Goal: Information Seeking & Learning: Find specific page/section

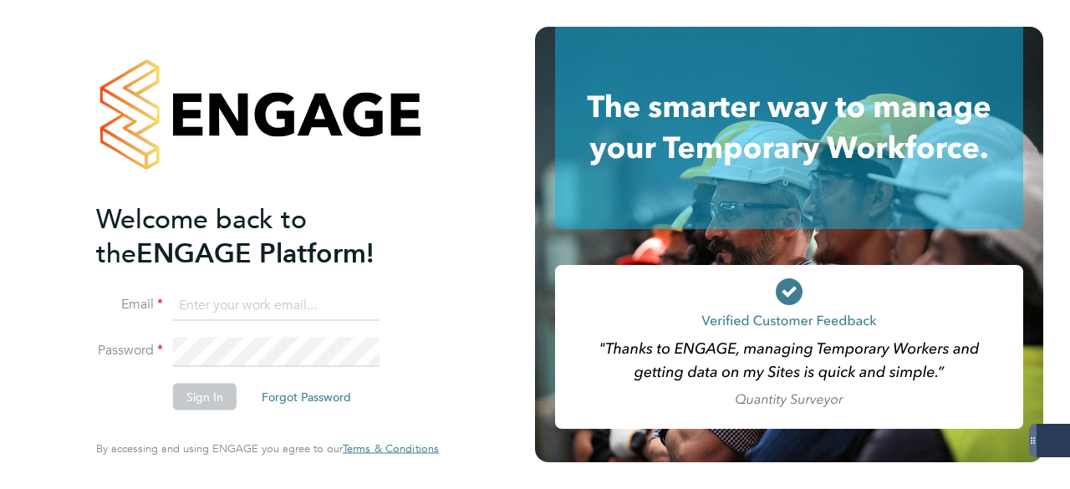
type input "hjones@skilledcareers.co.uk"
click at [214, 399] on button "Sign In" at bounding box center [205, 397] width 64 height 27
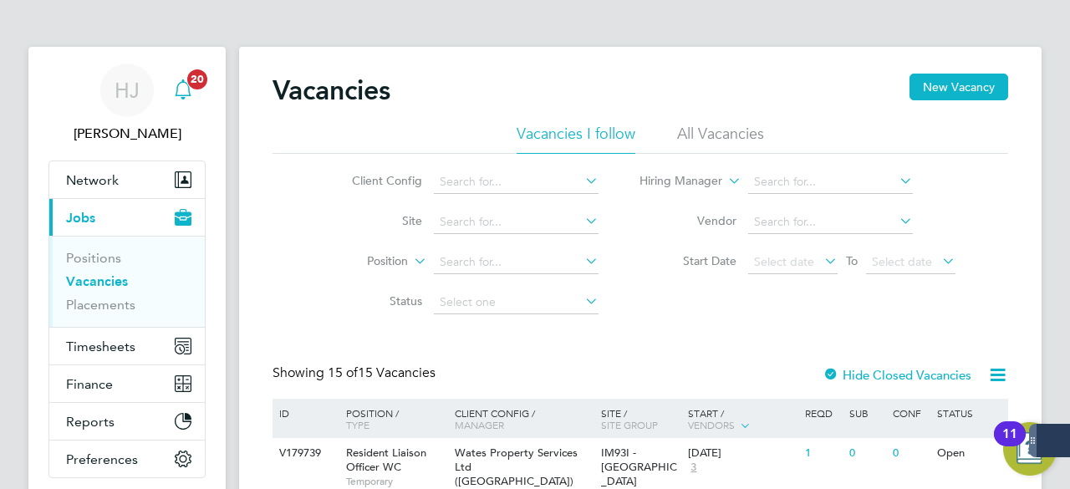
click at [197, 79] on span "20" at bounding box center [197, 79] width 20 height 20
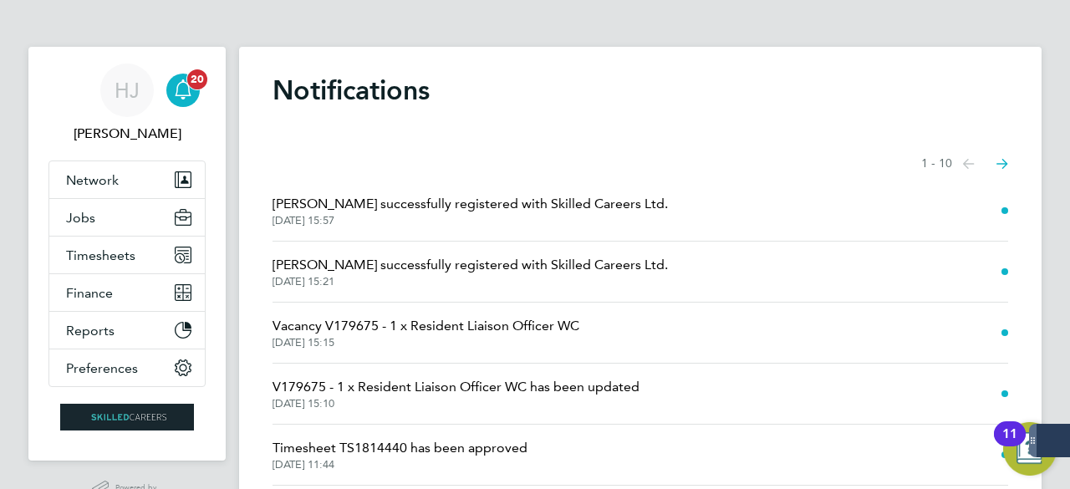
click at [193, 93] on div "Main navigation" at bounding box center [182, 90] width 33 height 33
click at [180, 103] on div "Main navigation" at bounding box center [182, 90] width 33 height 33
click at [189, 85] on app-badge "20" at bounding box center [197, 78] width 20 height 16
click at [151, 51] on app-nav-user-info "HJ Holly Jones Notifications 20" at bounding box center [126, 104] width 157 height 114
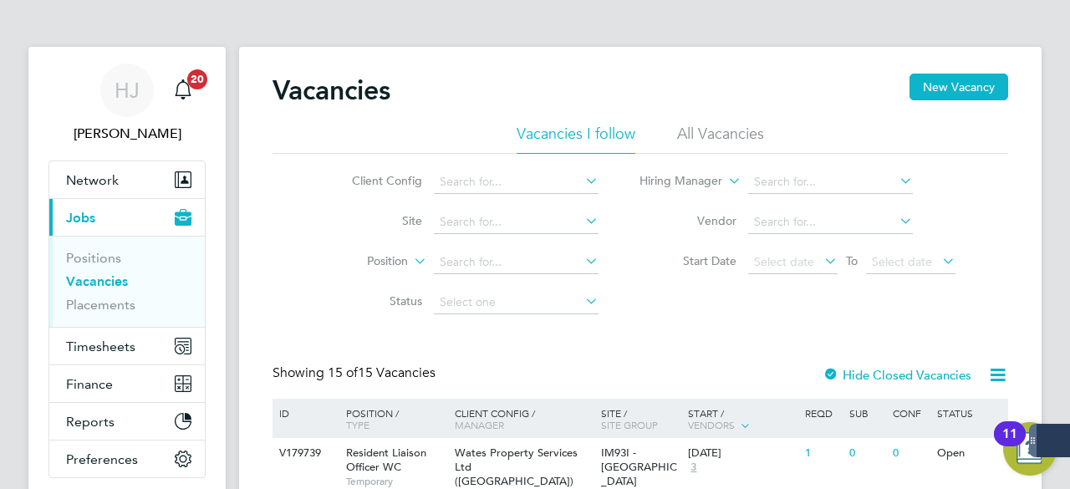
click at [282, 216] on div "Client Config Site Position Status Hiring Manager Vendor Start Date Select date…" at bounding box center [639, 238] width 735 height 169
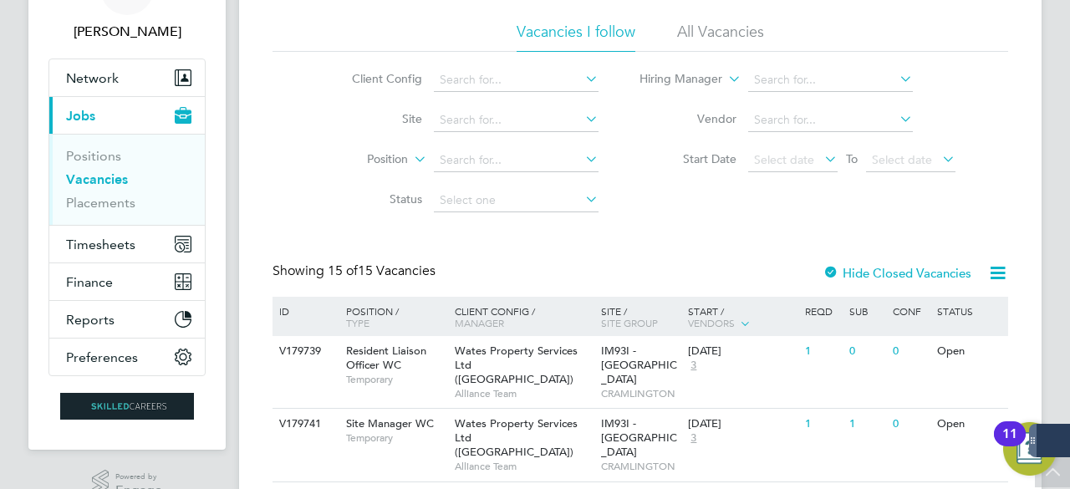
scroll to position [100, 0]
click at [313, 102] on li "Site" at bounding box center [462, 122] width 314 height 40
click at [302, 123] on div "Client Config Site Position Status Hiring Manager Vendor Start Date Select date…" at bounding box center [639, 137] width 735 height 169
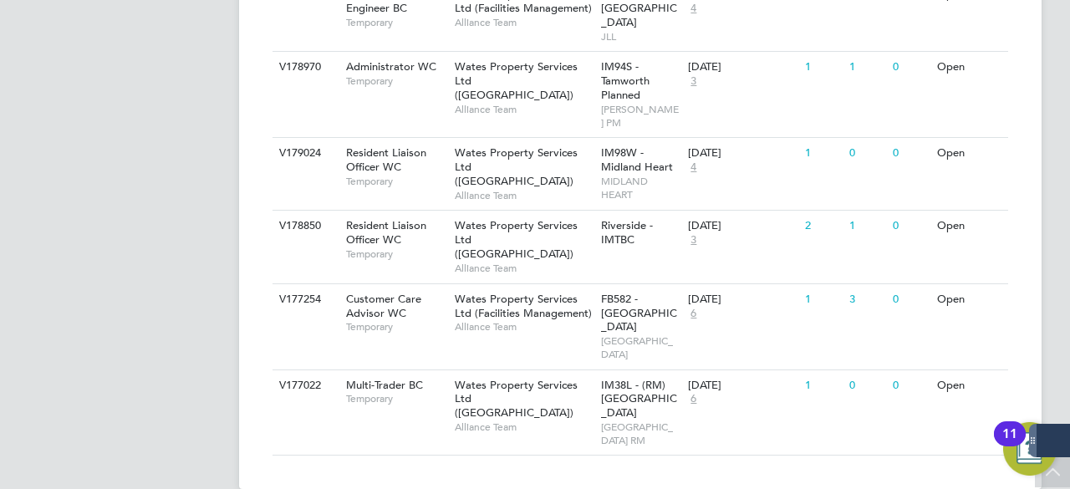
scroll to position [1268, 0]
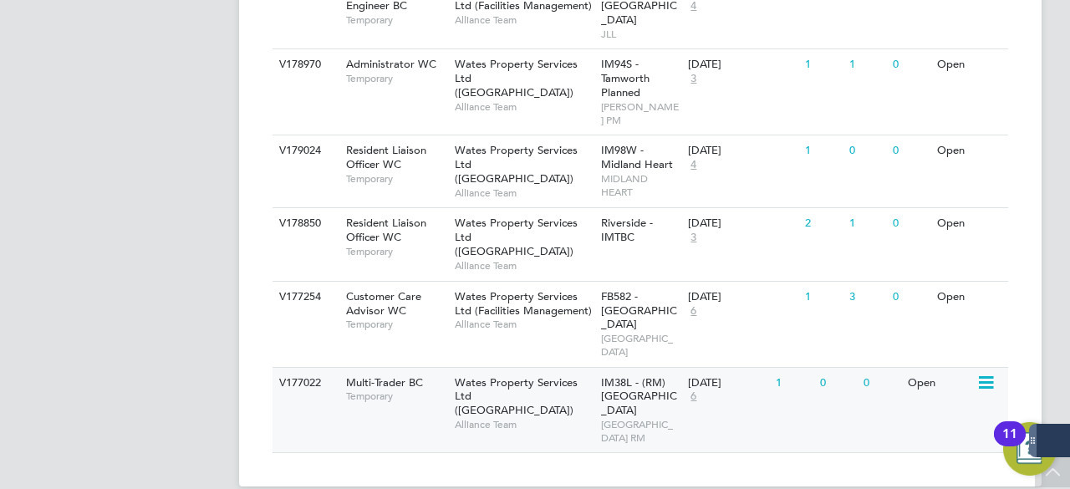
click at [404, 368] on div "Multi-Trader BC Temporary" at bounding box center [391, 389] width 117 height 43
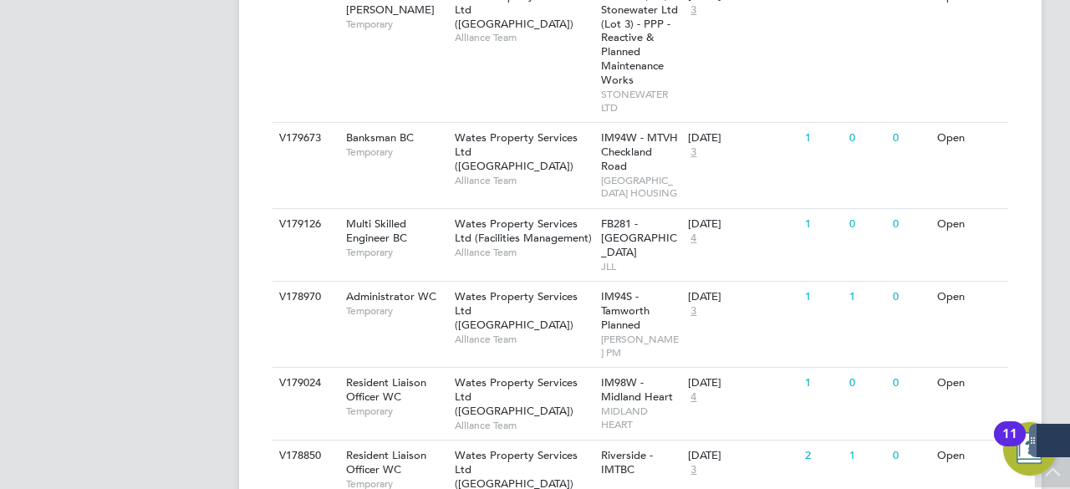
scroll to position [1034, 0]
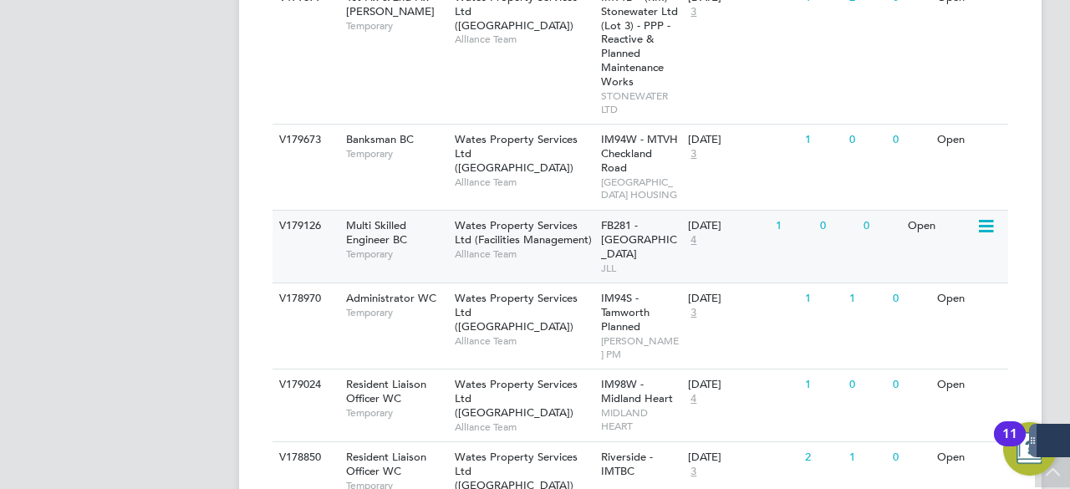
click at [425, 237] on div "Multi Skilled Engineer BC Temporary" at bounding box center [391, 240] width 117 height 58
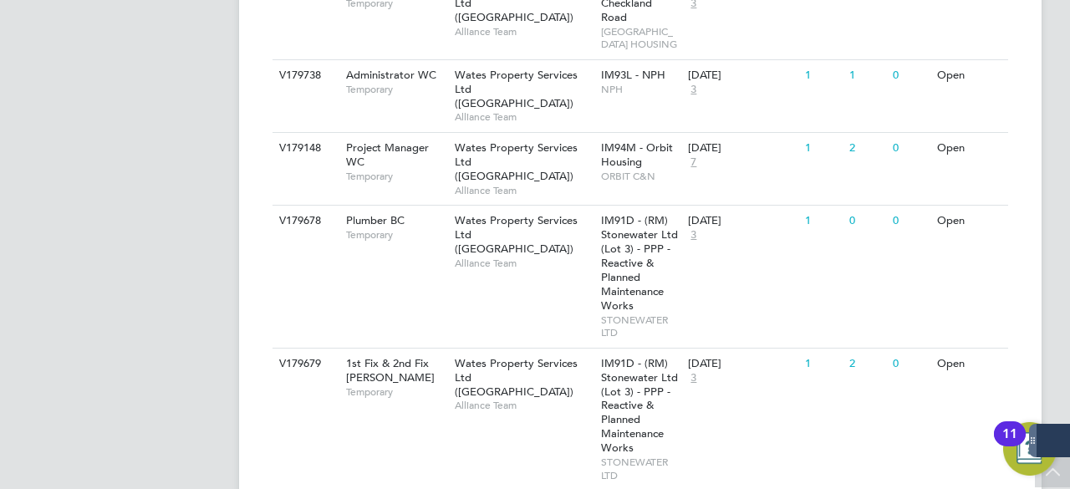
scroll to position [667, 0]
click at [113, 221] on app-navbar "HJ [PERSON_NAME] Notifications 20 Applications: Network Team Members Businesses…" at bounding box center [126, 247] width 197 height 1735
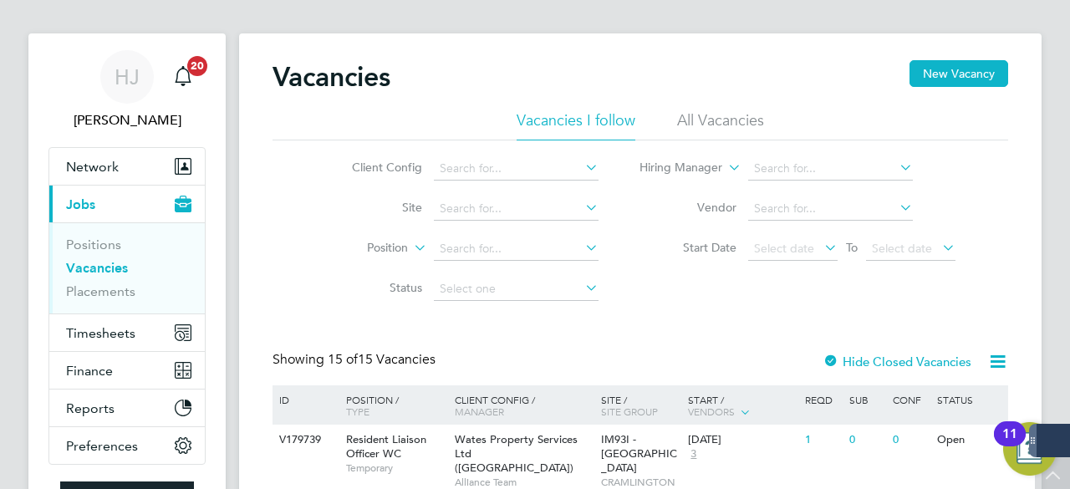
scroll to position [0, 0]
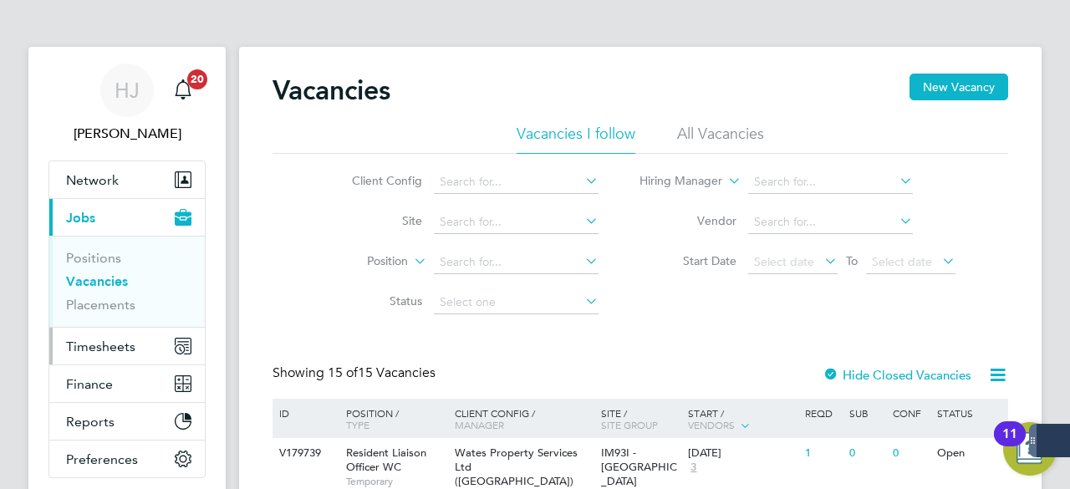
click at [103, 353] on button "Timesheets" at bounding box center [126, 346] width 155 height 37
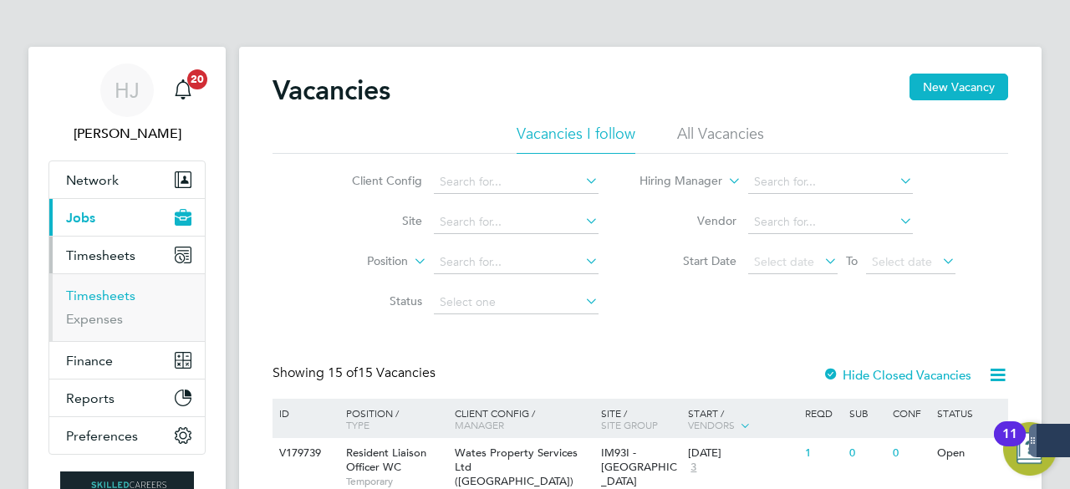
click at [125, 294] on link "Timesheets" at bounding box center [100, 295] width 69 height 16
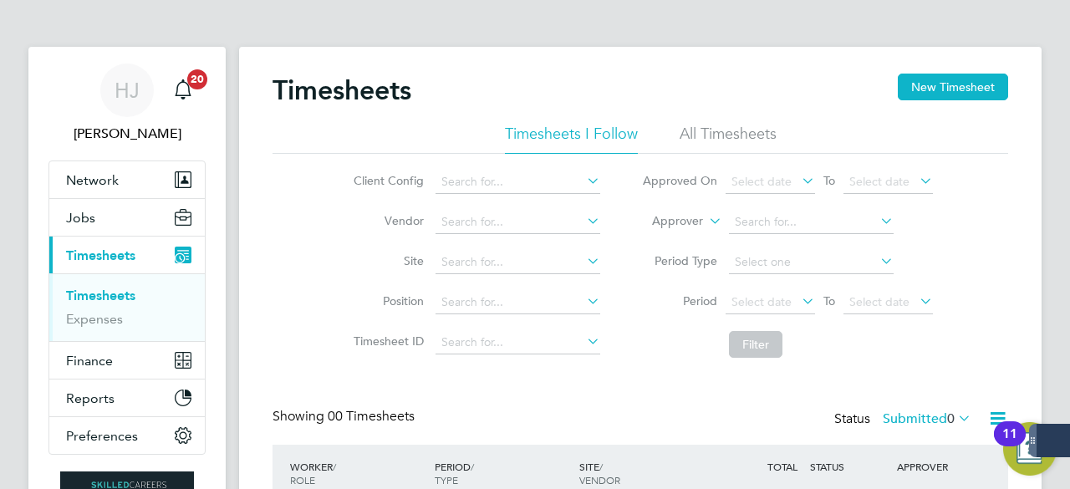
click at [272, 307] on div "Timesheets New Timesheet Timesheets I Follow All Timesheets Client Config Vendo…" at bounding box center [640, 330] width 802 height 567
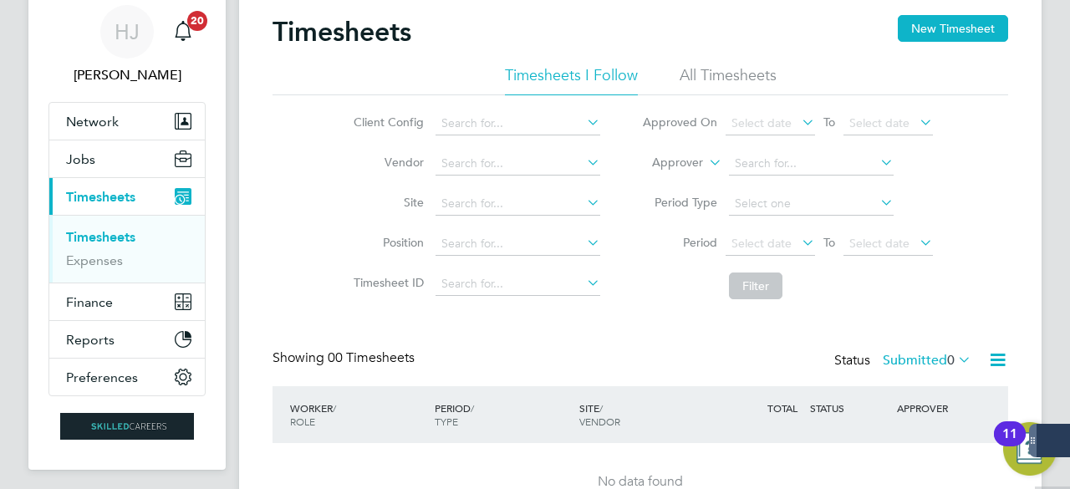
scroll to position [16, 0]
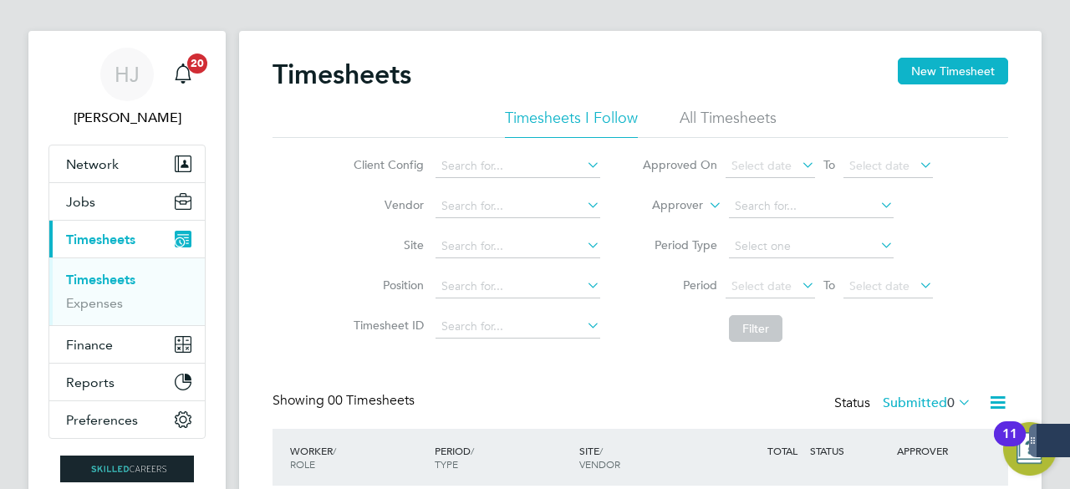
click at [687, 112] on li "All Timesheets" at bounding box center [727, 123] width 97 height 30
click at [247, 249] on div "Timesheets New Timesheet Timesheets I Follow All Timesheets Client Config Vendo…" at bounding box center [640, 456] width 802 height 851
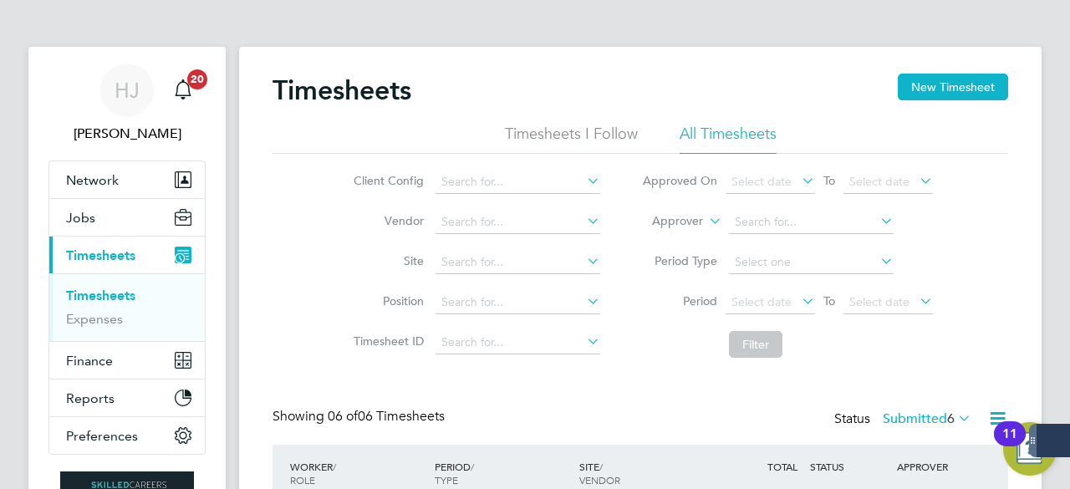
click at [595, 130] on li "Timesheets I Follow" at bounding box center [571, 139] width 133 height 30
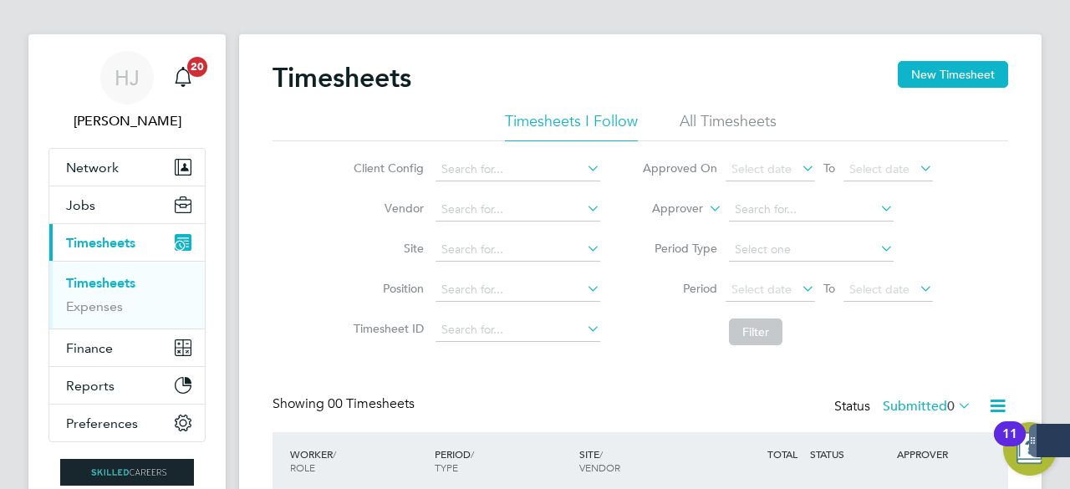
click at [328, 263] on li "Site" at bounding box center [474, 250] width 293 height 40
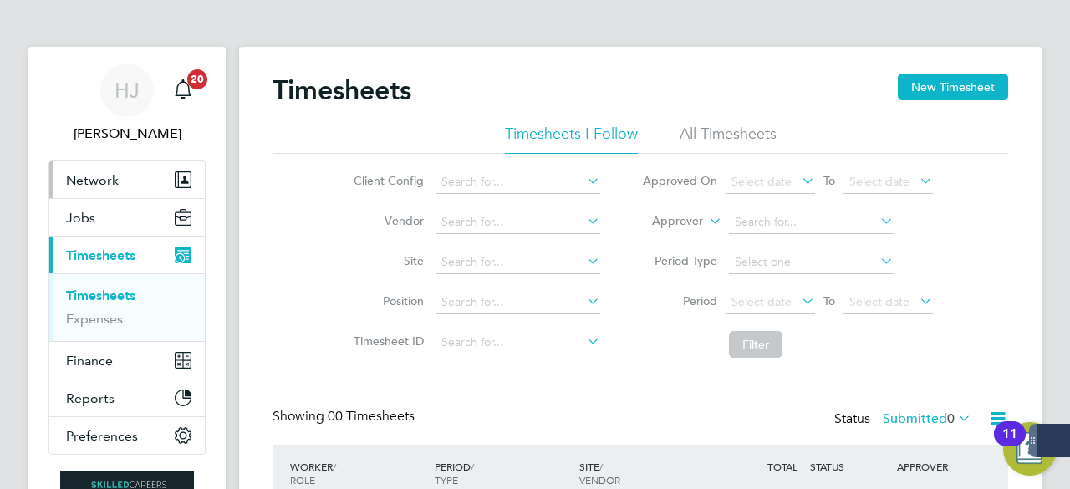
click at [94, 186] on span "Network" at bounding box center [92, 180] width 53 height 16
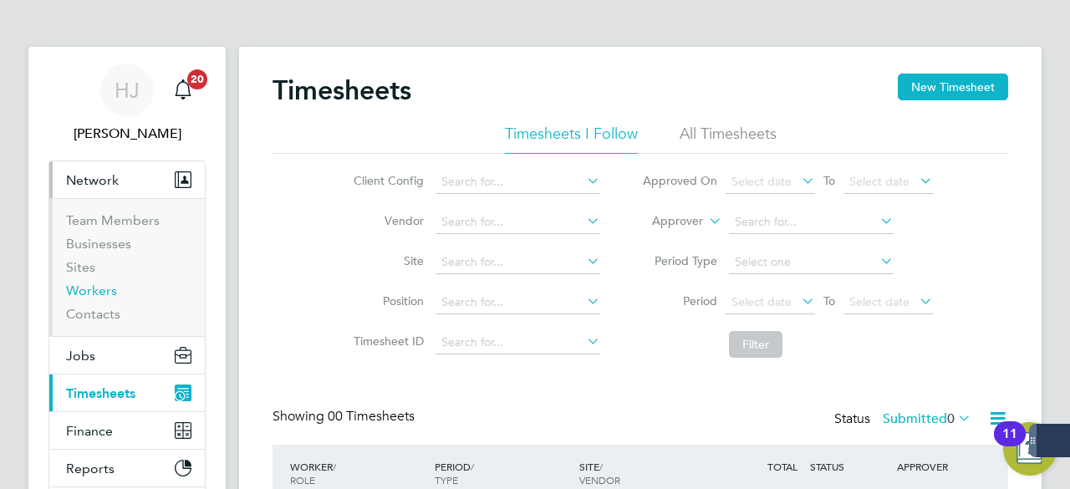
click at [94, 285] on link "Workers" at bounding box center [91, 290] width 51 height 16
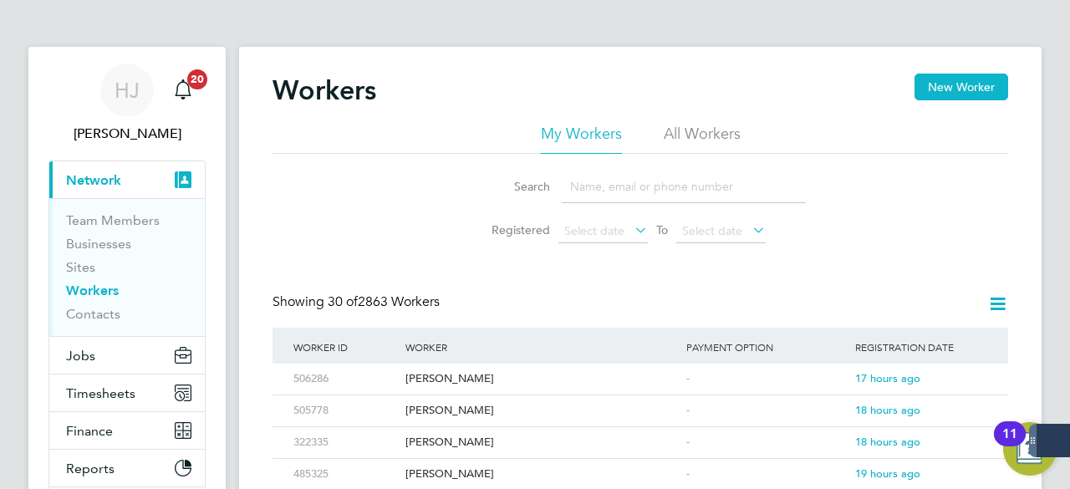
click at [597, 189] on input at bounding box center [684, 186] width 244 height 33
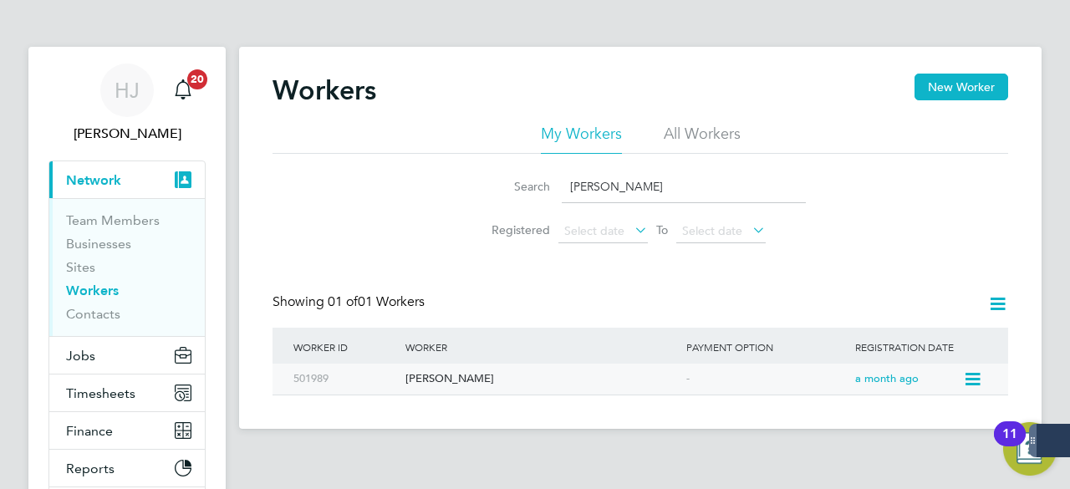
type input "karl hill"
click at [419, 379] on div "Karl Hill" at bounding box center [541, 378] width 281 height 31
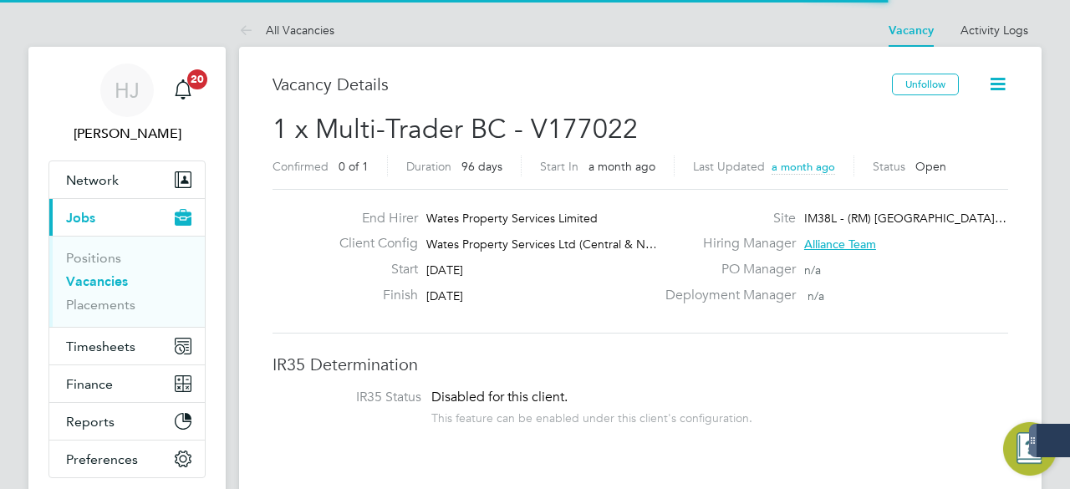
click at [511, 307] on div "Finish 31 Oct 2025" at bounding box center [490, 300] width 329 height 26
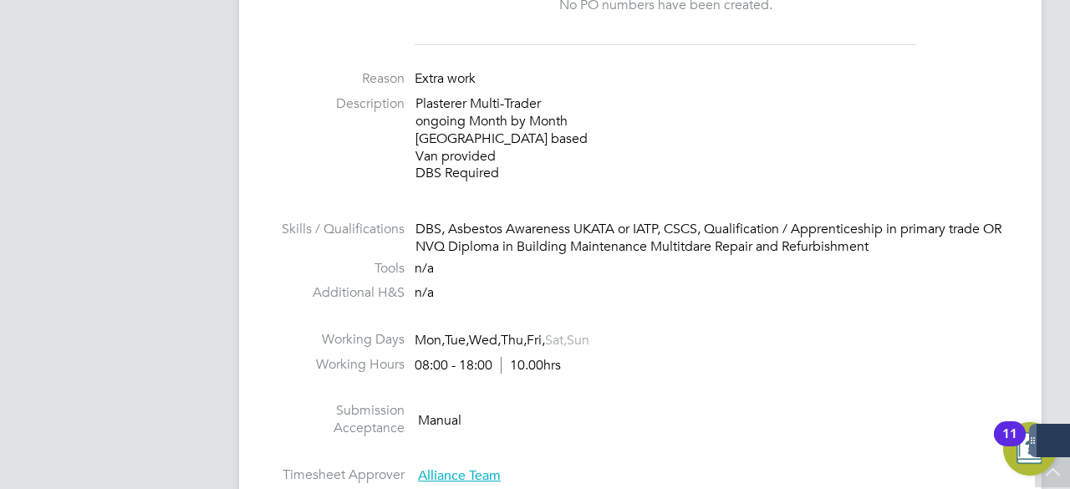
scroll to position [602, 0]
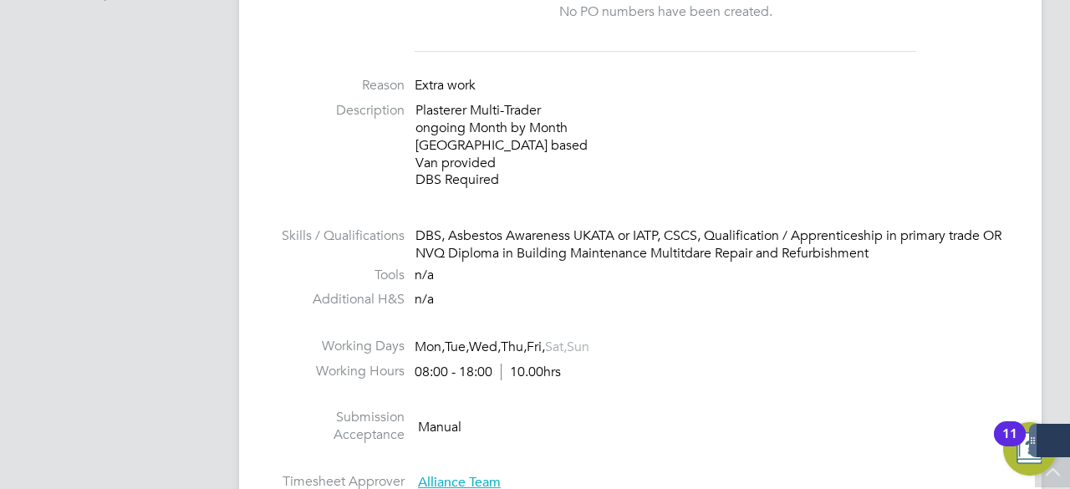
click at [304, 159] on li "Description Plasterer Multi-Trader ongoing Month by Month Coalville based Van p…" at bounding box center [639, 154] width 735 height 104
drag, startPoint x: 467, startPoint y: 145, endPoint x: 411, endPoint y: 145, distance: 56.0
click at [411, 145] on li "Description Plasterer Multi-Trader ongoing Month by Month Coalville based Van p…" at bounding box center [639, 154] width 735 height 104
copy p "Coalville"
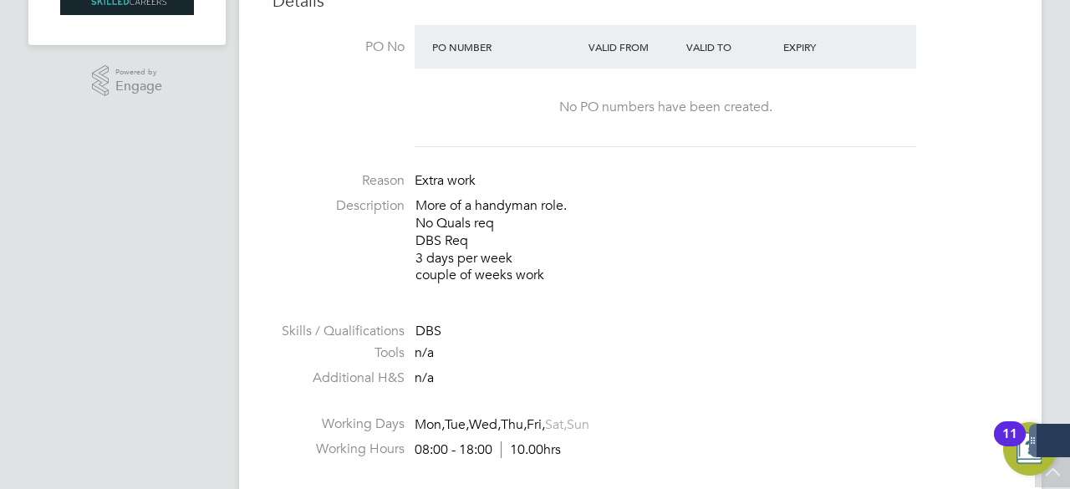
scroll to position [553, 0]
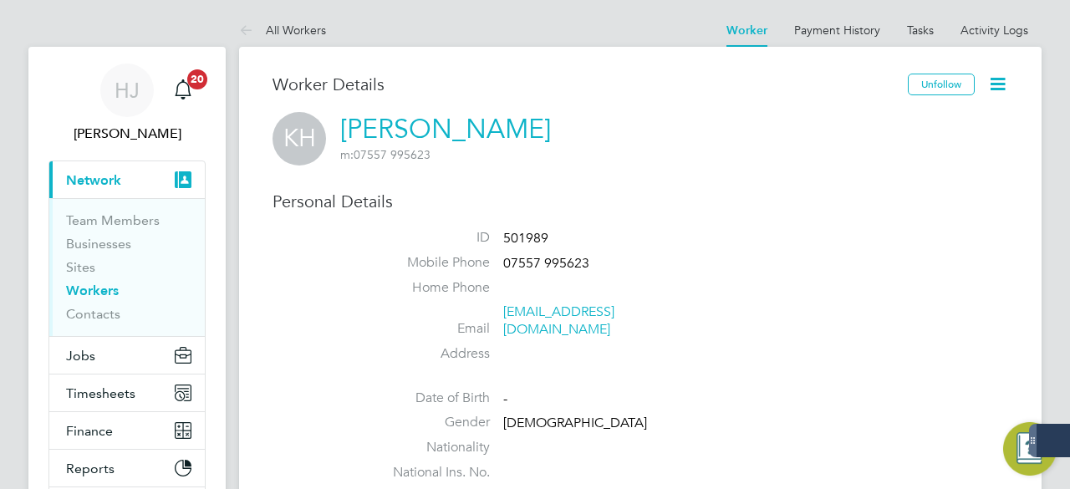
click at [379, 265] on label "Mobile Phone" at bounding box center [431, 263] width 117 height 18
click at [333, 310] on div "Personal Details ID 501989 Mobile Phone 07557 995623 Home Phone Email kkelectri…" at bounding box center [639, 340] width 735 height 298
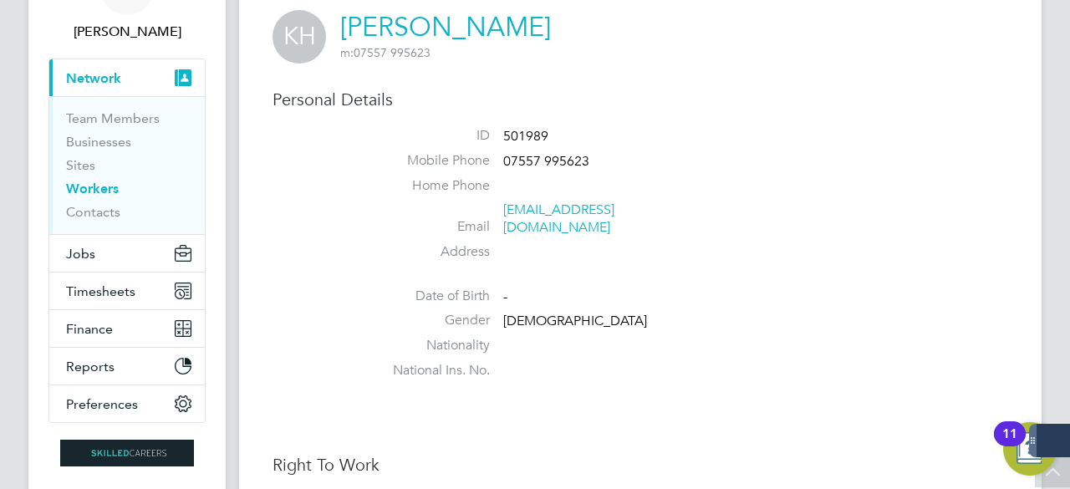
scroll to position [100, 0]
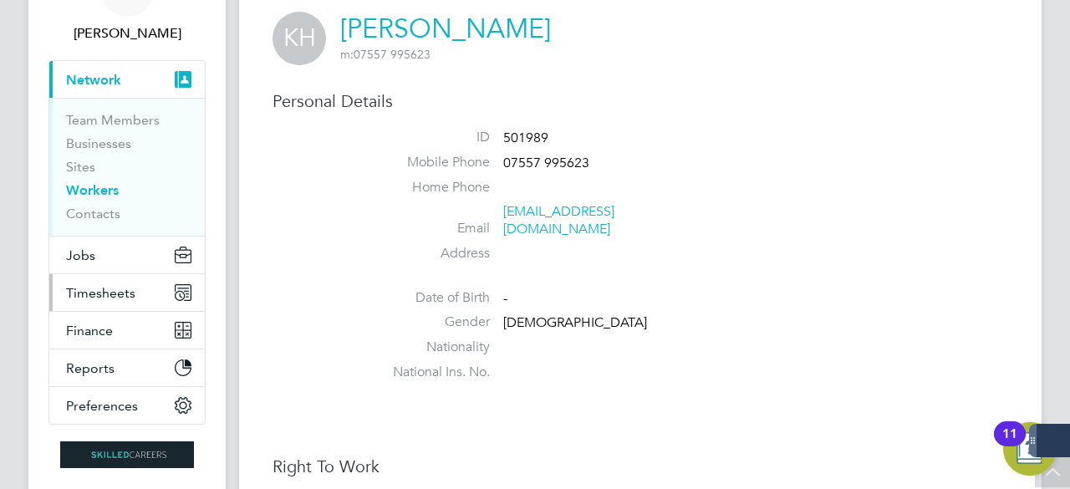
click at [118, 297] on span "Timesheets" at bounding box center [100, 293] width 69 height 16
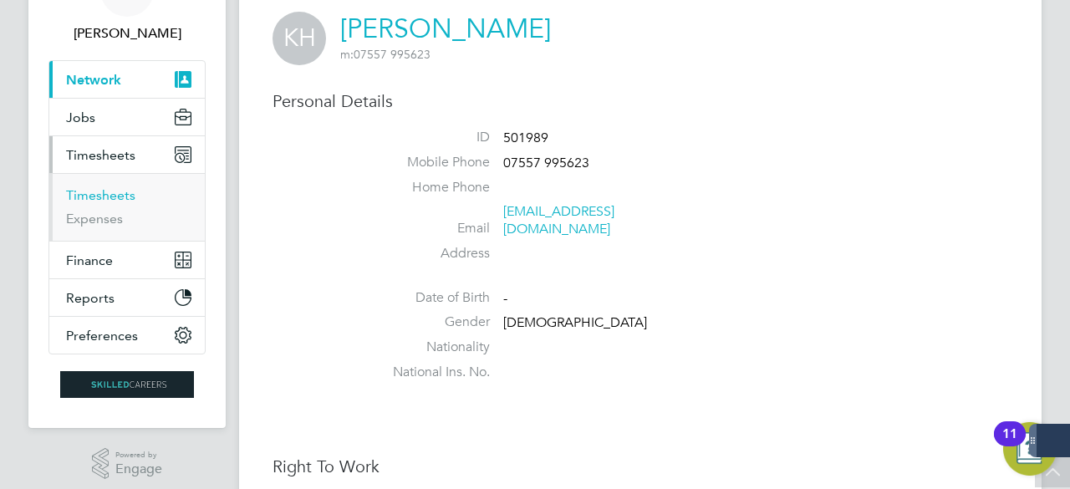
click at [114, 191] on link "Timesheets" at bounding box center [100, 195] width 69 height 16
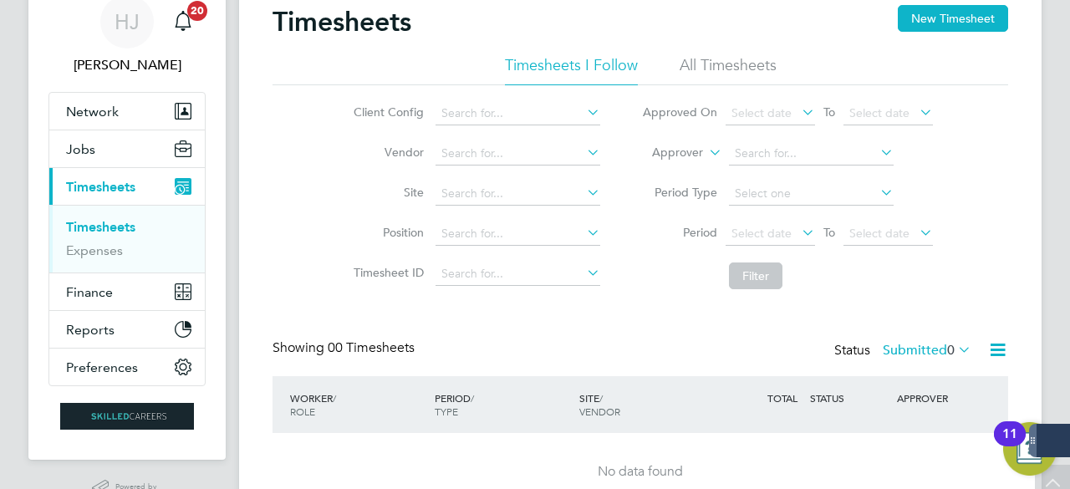
scroll to position [16, 0]
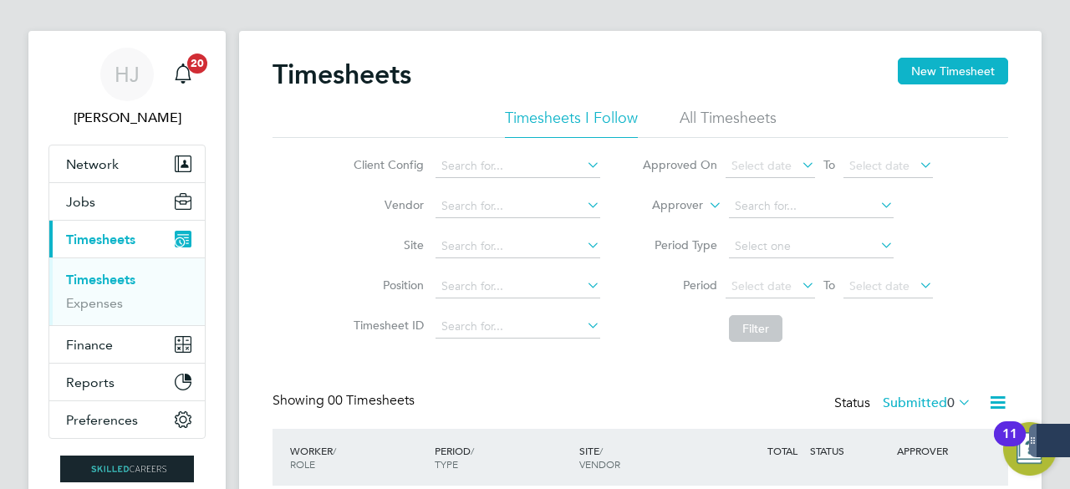
click at [702, 111] on li "All Timesheets" at bounding box center [727, 123] width 97 height 30
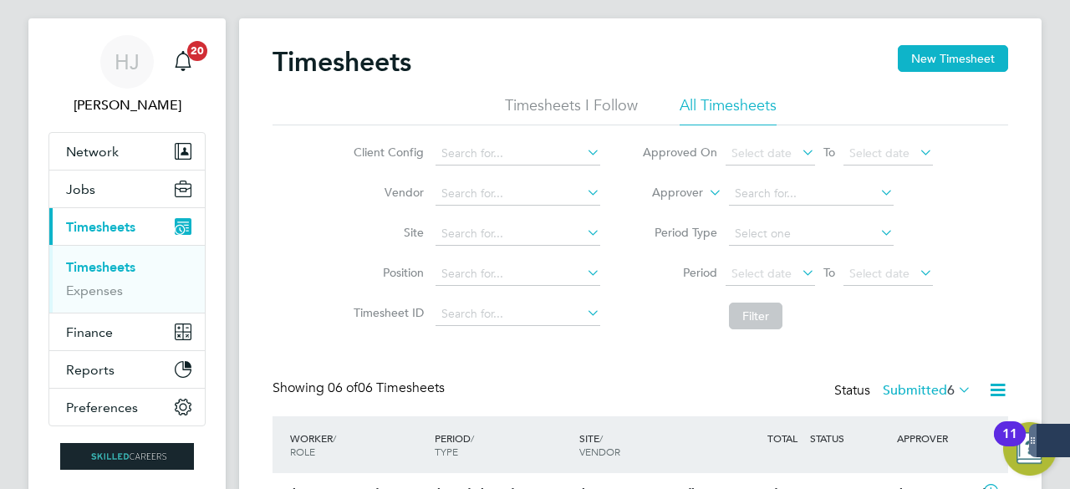
click at [357, 231] on li "Site" at bounding box center [474, 234] width 293 height 40
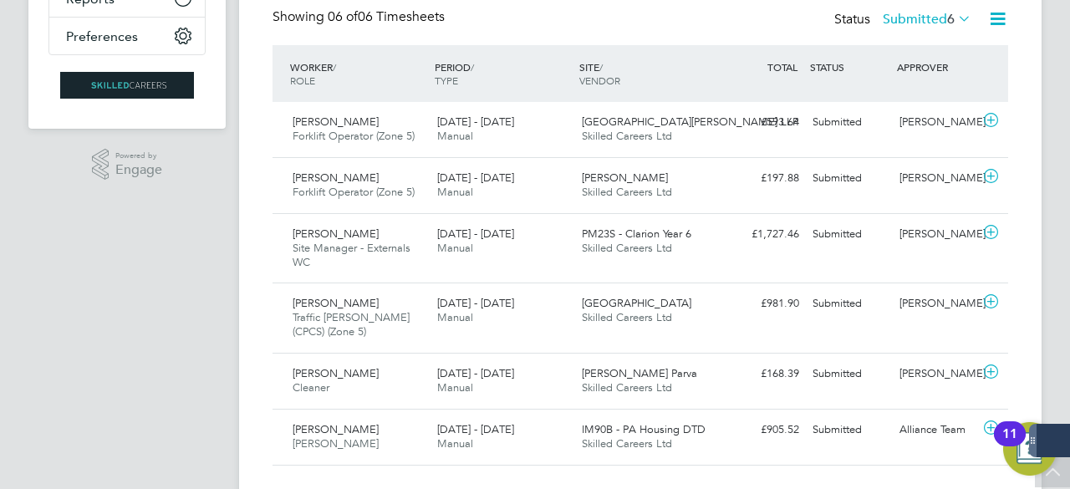
click at [357, 231] on span "Alexandru Cirstea" at bounding box center [335, 233] width 86 height 14
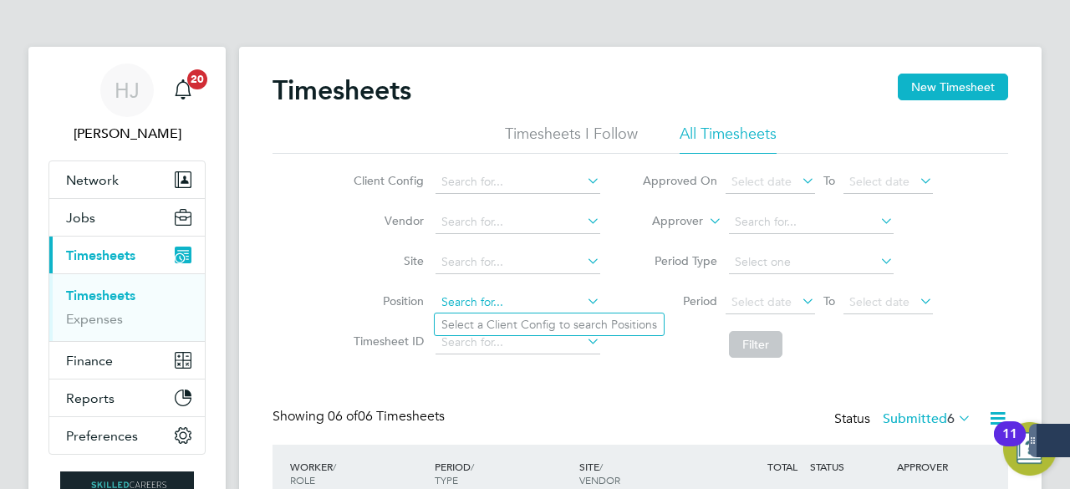
click at [492, 308] on input at bounding box center [517, 302] width 165 height 23
type input "e"
click at [657, 74] on div "Timesheets New Timesheet" at bounding box center [639, 99] width 735 height 50
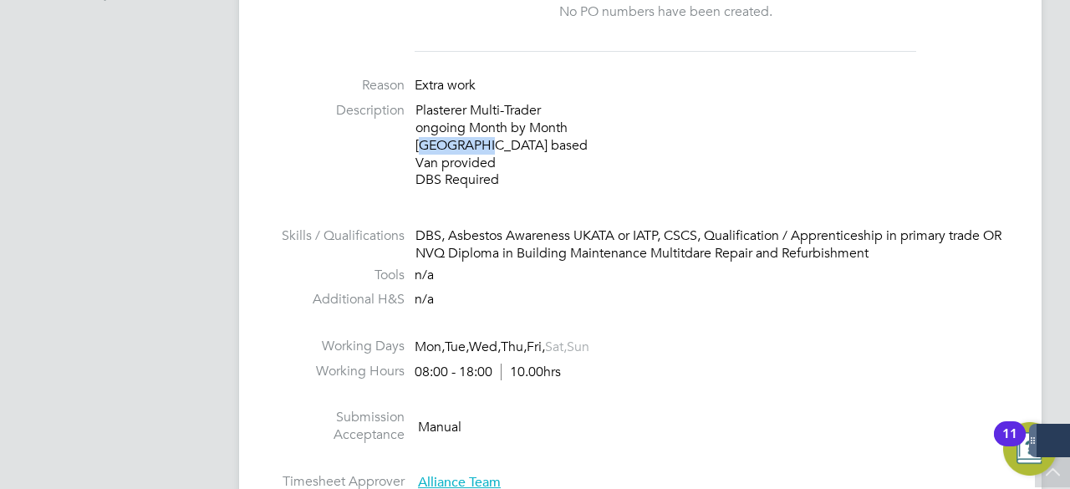
click at [392, 267] on label "Tools" at bounding box center [338, 276] width 132 height 18
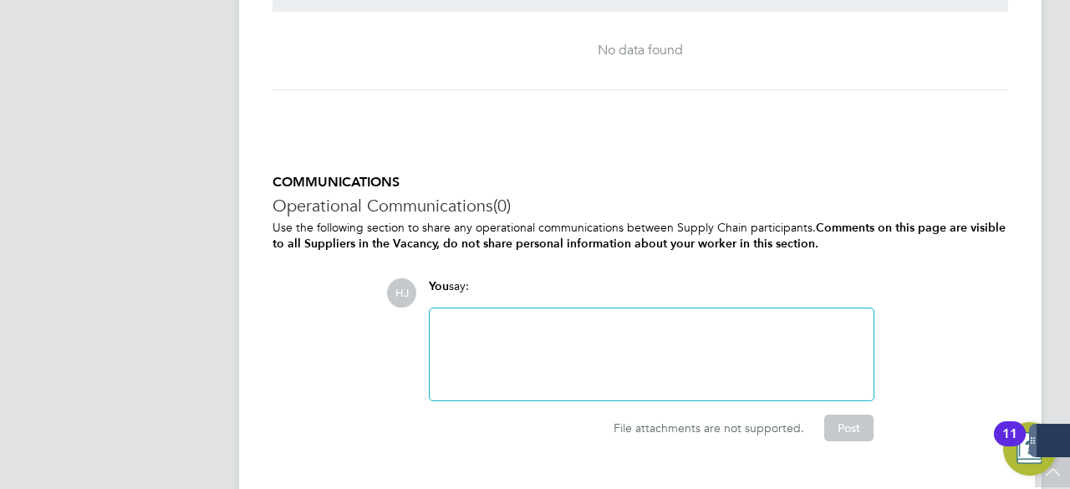
click at [392, 267] on div "COMMUNICATIONS Operational Communications (0) Use the following section to shar…" at bounding box center [639, 307] width 735 height 267
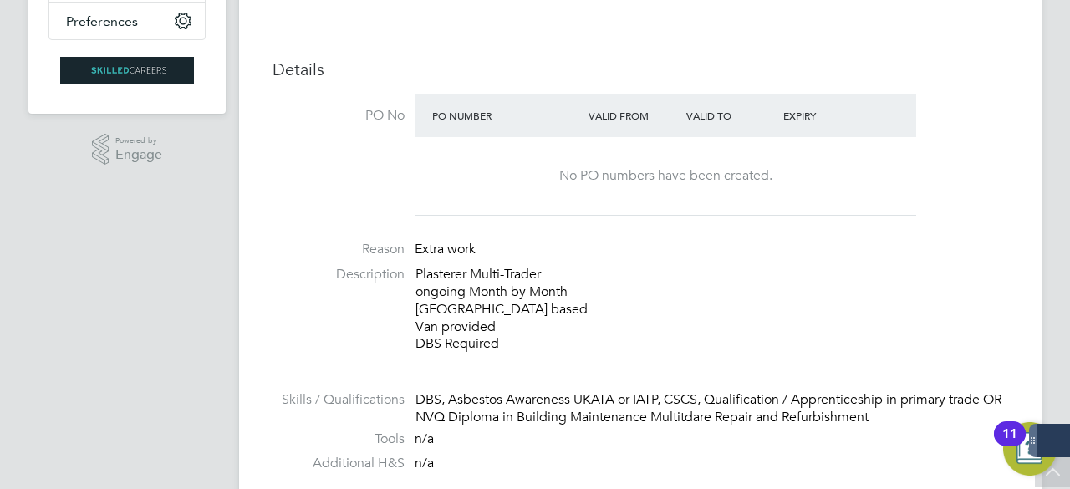
scroll to position [409, 0]
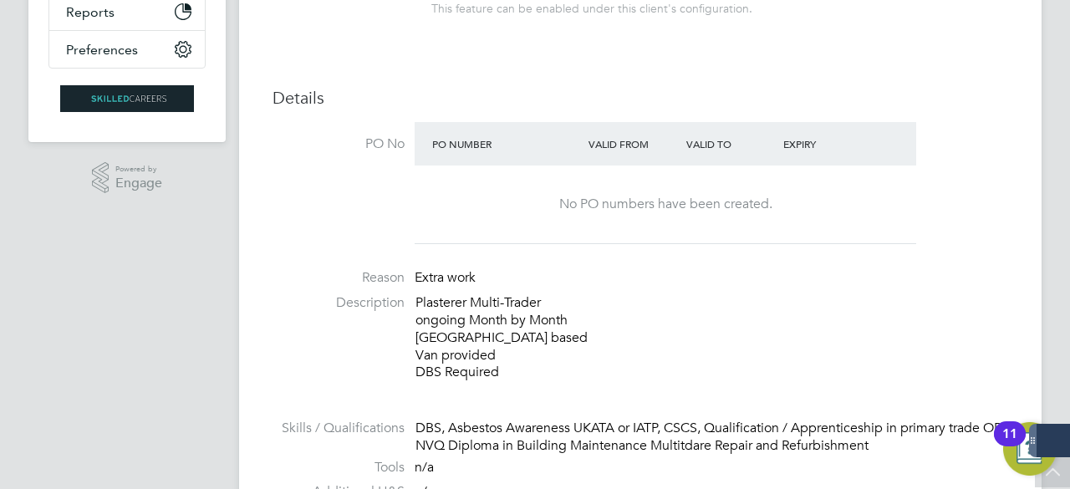
click at [458, 252] on ul "PO No PO Number Valid From Valid To Expiry No PO numbers have been created. Rea…" at bounding box center [639, 406] width 735 height 568
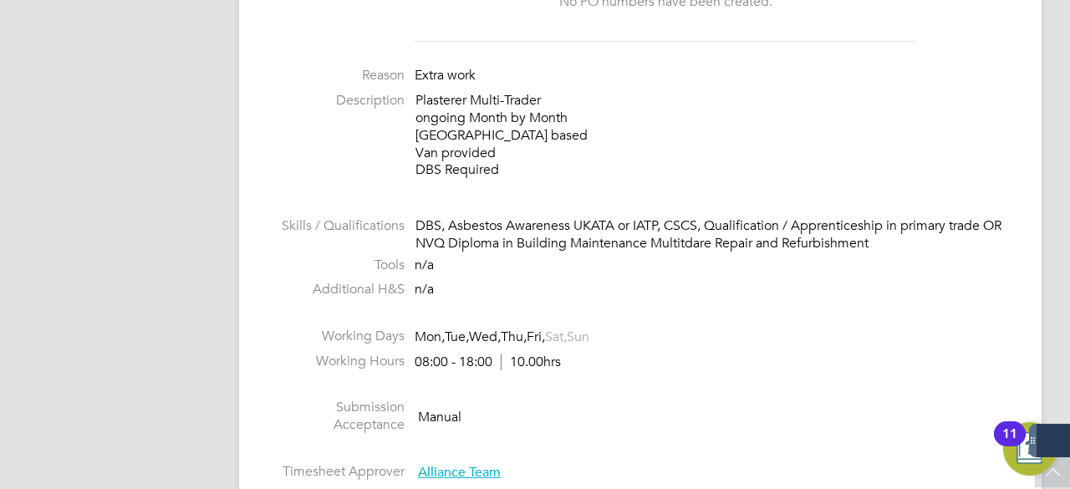
scroll to position [610, 0]
click at [783, 329] on li "Working Days Mon, Tue, Wed, Thu, Fri, Sat, Sun" at bounding box center [639, 341] width 735 height 25
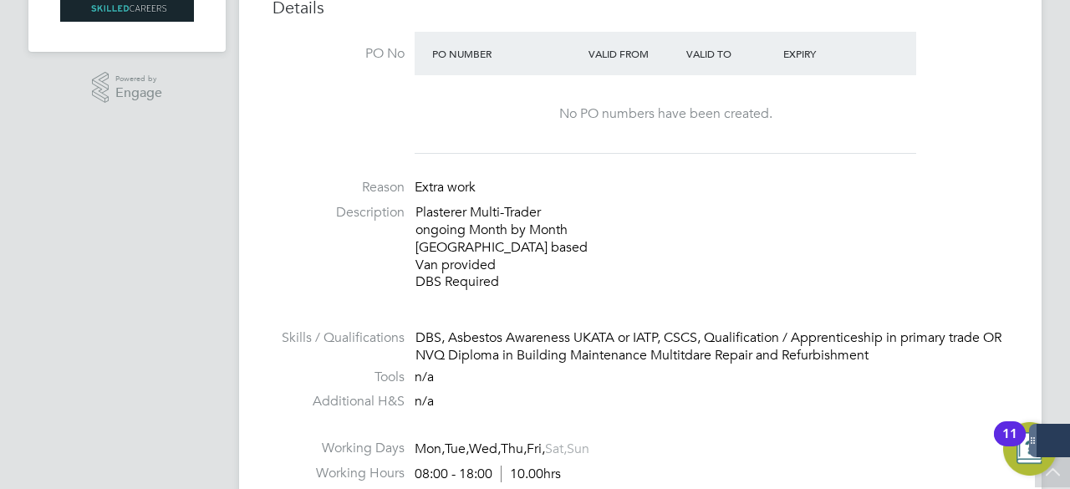
scroll to position [476, 0]
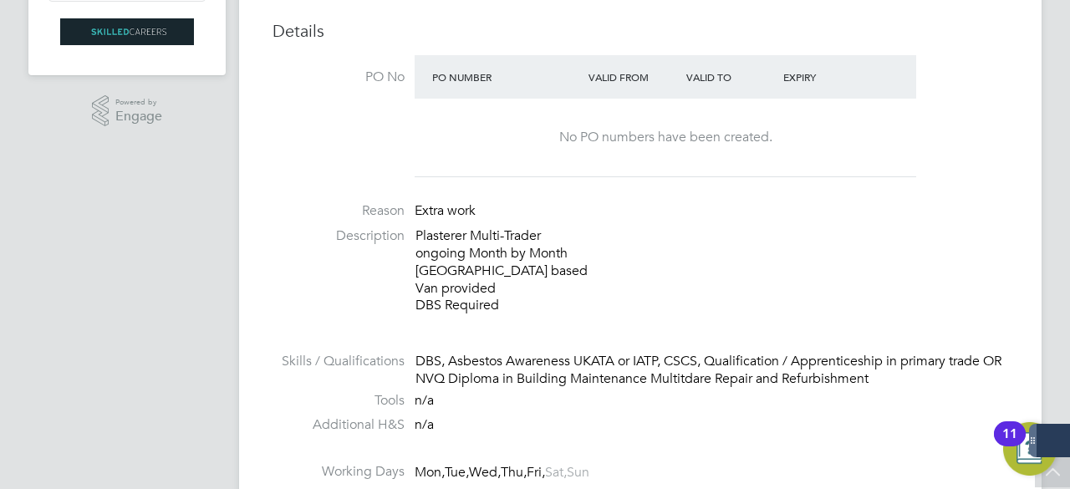
click at [356, 353] on label "Skills / Qualifications" at bounding box center [338, 362] width 132 height 18
click at [484, 342] on li at bounding box center [639, 342] width 735 height 22
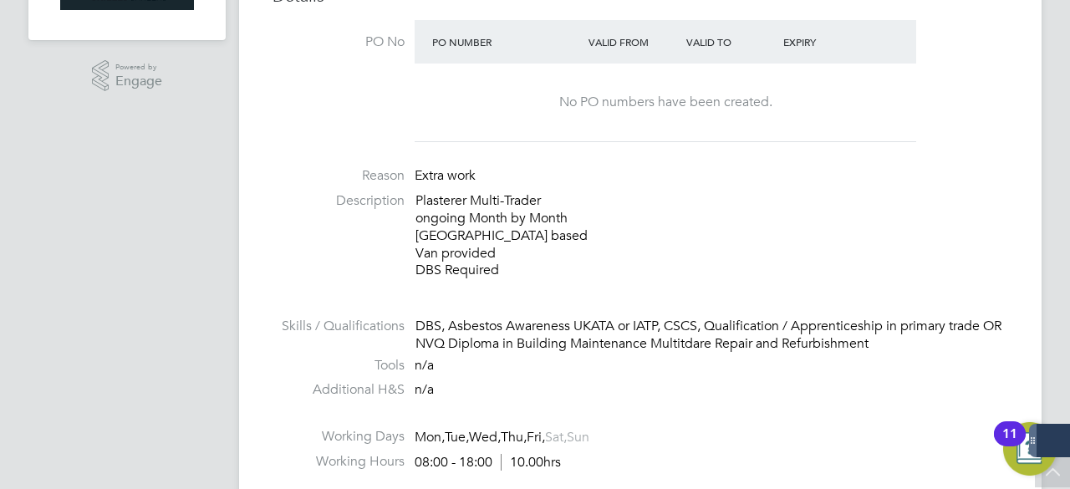
scroll to position [510, 0]
click at [623, 370] on li "Tools n/a" at bounding box center [639, 370] width 735 height 25
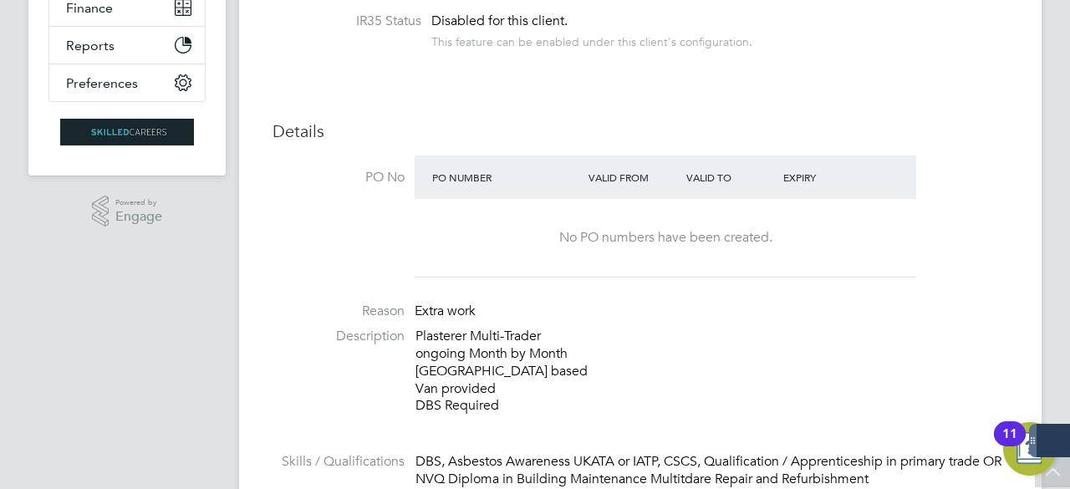
scroll to position [409, 0]
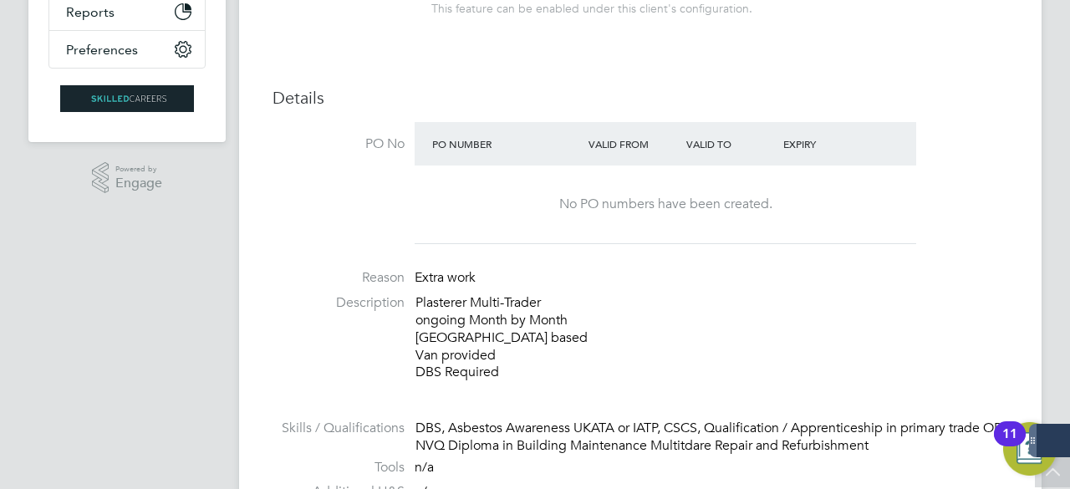
click at [695, 357] on p "Plasterer Multi-Trader ongoing Month by Month Coalville based Van provided DBS …" at bounding box center [711, 337] width 592 height 87
